Goal: Transaction & Acquisition: Download file/media

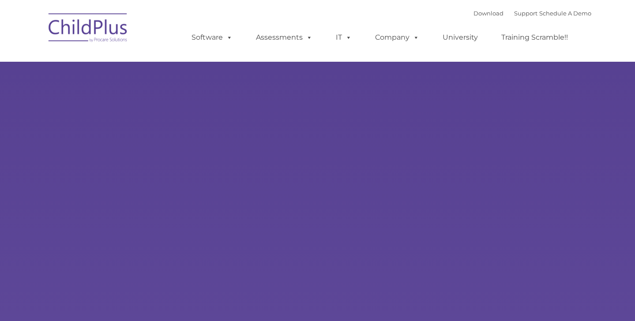
type input ""
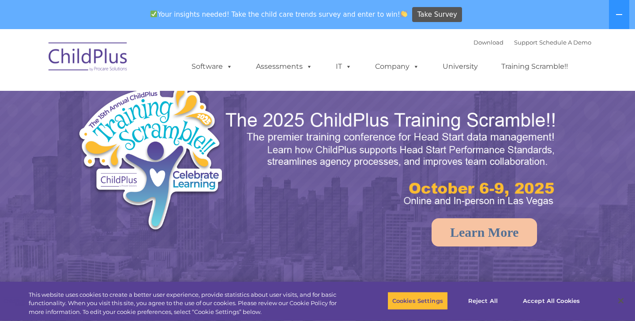
select select "MEDIUM"
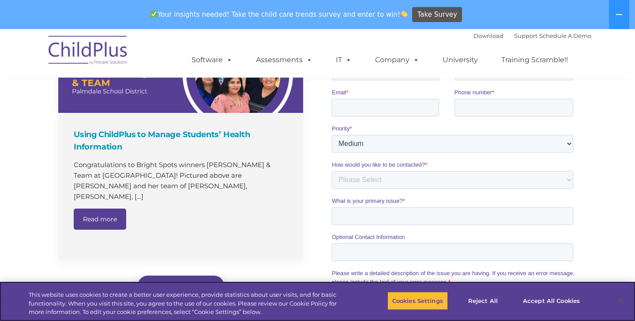
scroll to position [647, 0]
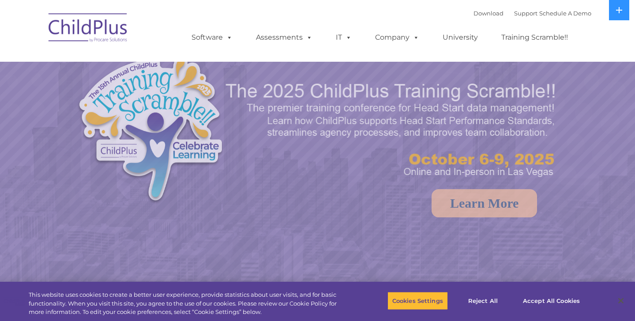
select select "MEDIUM"
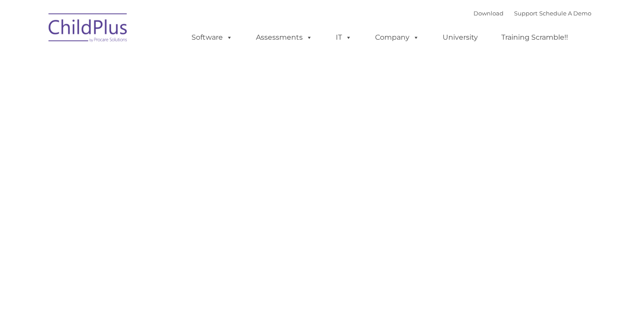
type input ""
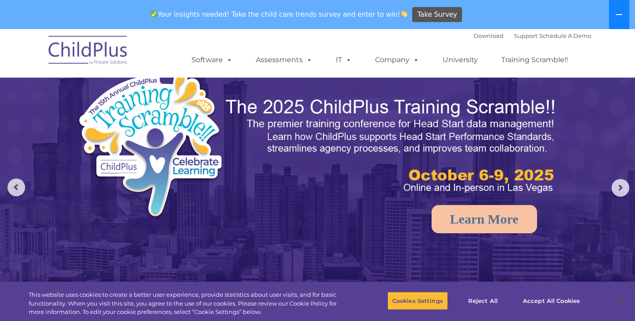
click at [619, 18] on icon at bounding box center [619, 14] width 7 height 7
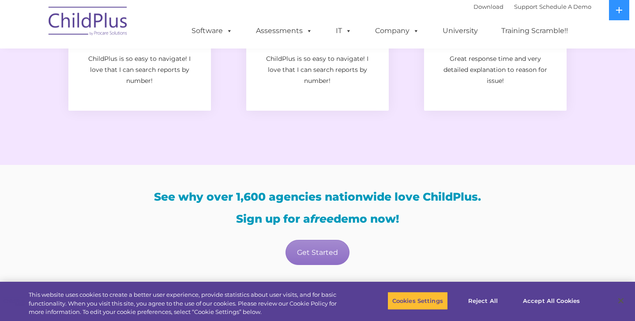
scroll to position [1603, 0]
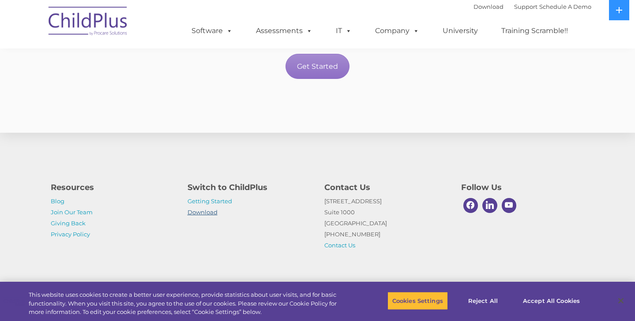
click at [206, 211] on link "Download" at bounding box center [203, 212] width 30 height 7
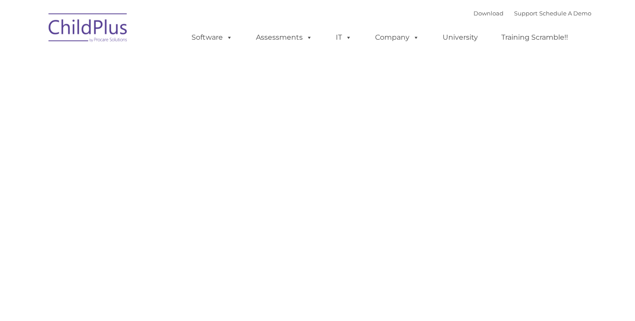
type input ""
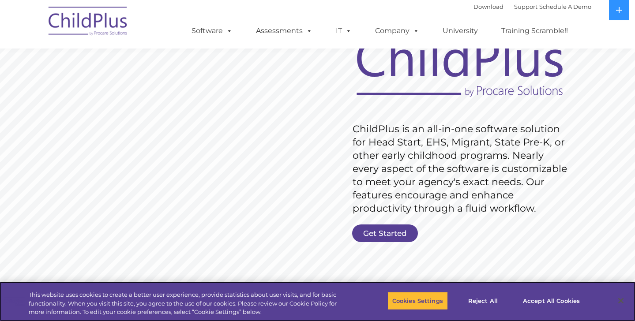
scroll to position [85, 0]
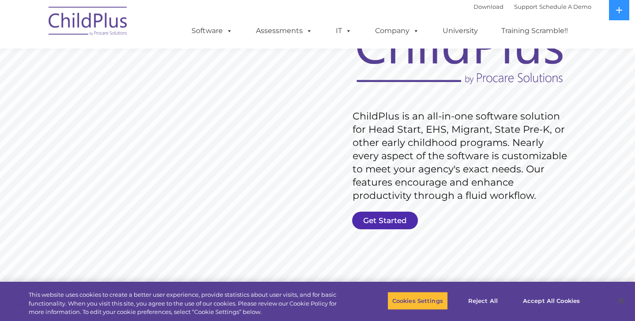
click at [377, 215] on link "Get Started" at bounding box center [385, 221] width 66 height 18
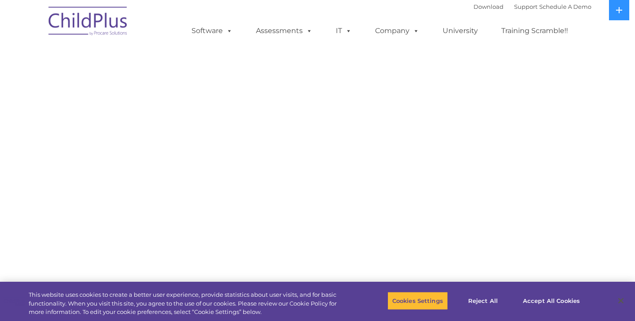
select select "MEDIUM"
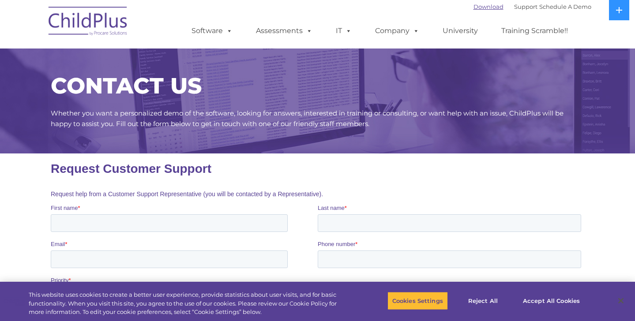
click at [479, 8] on link "Download" at bounding box center [489, 6] width 30 height 7
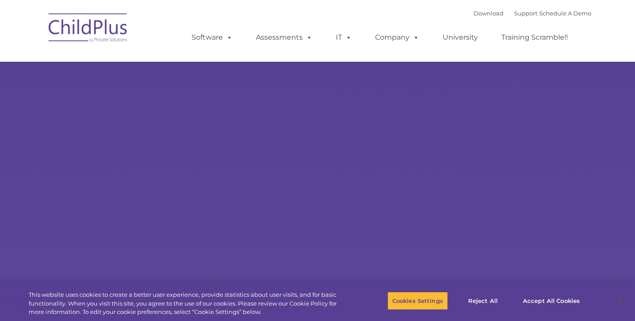
select select "MEDIUM"
